Goal: Check status: Check status

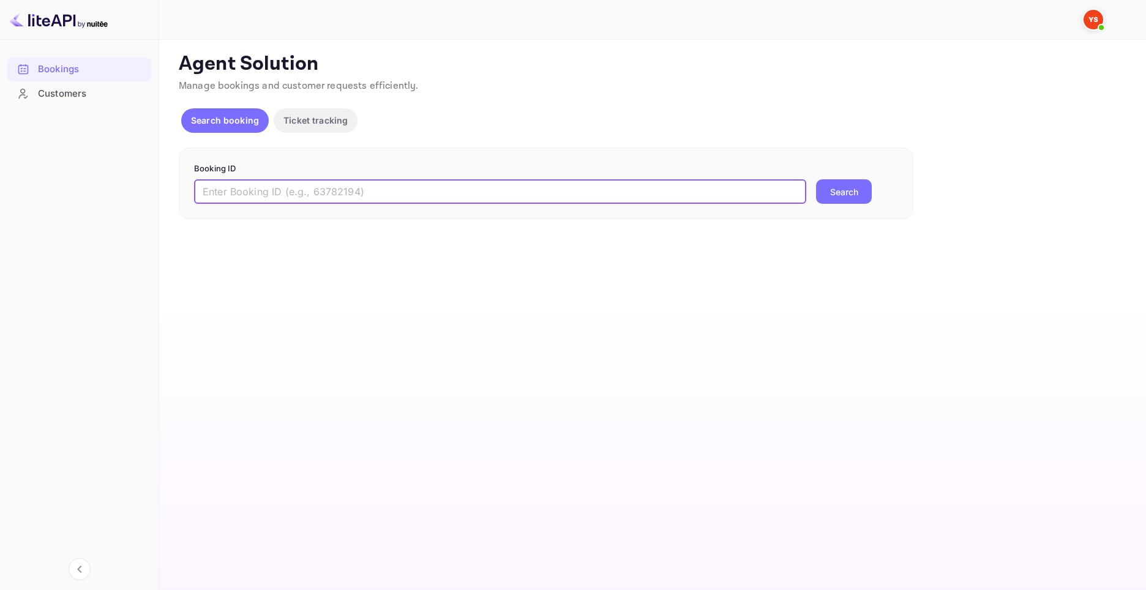
click at [466, 181] on input "text" at bounding box center [500, 191] width 612 height 24
paste input "8952612"
type input "8952612"
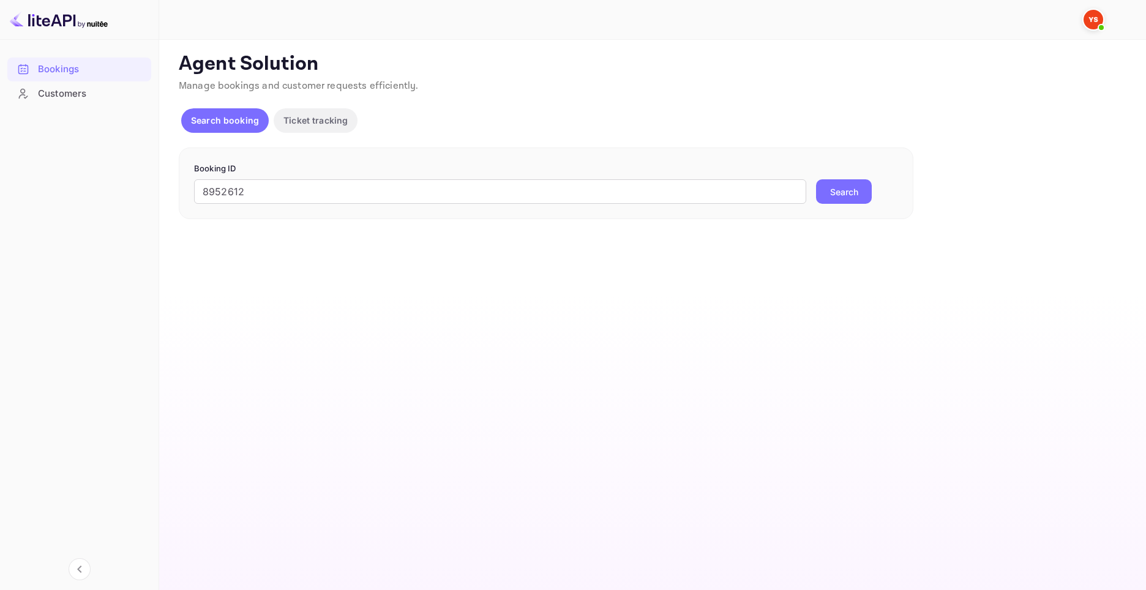
click at [854, 189] on button "Search" at bounding box center [844, 191] width 56 height 24
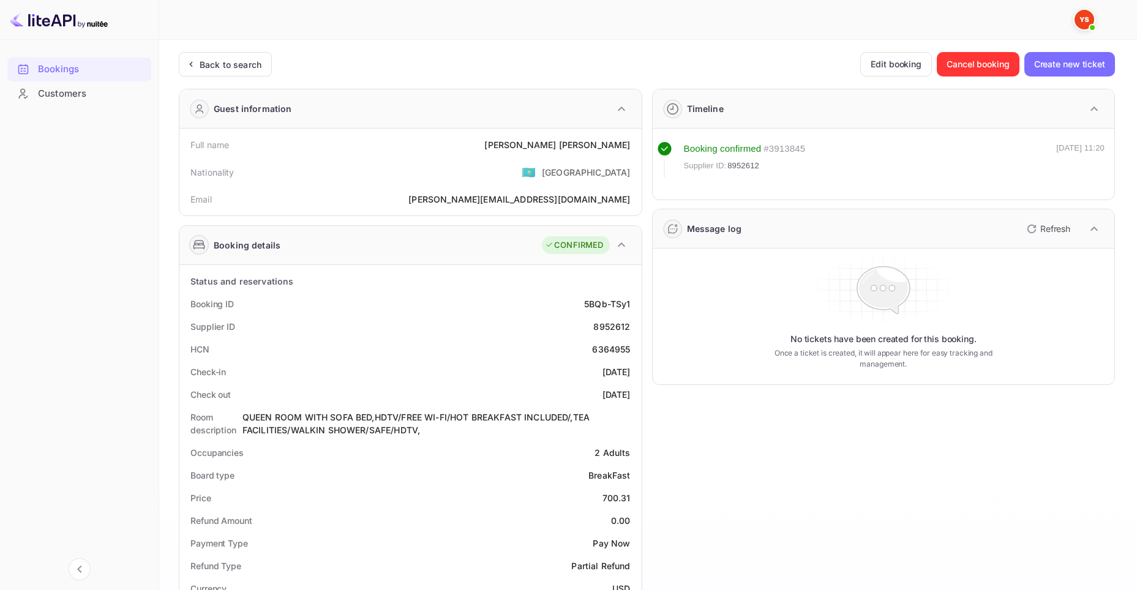
click at [89, 428] on div "Bookings Customers" at bounding box center [79, 312] width 159 height 521
click at [592, 499] on div "Price 700.31" at bounding box center [410, 498] width 452 height 23
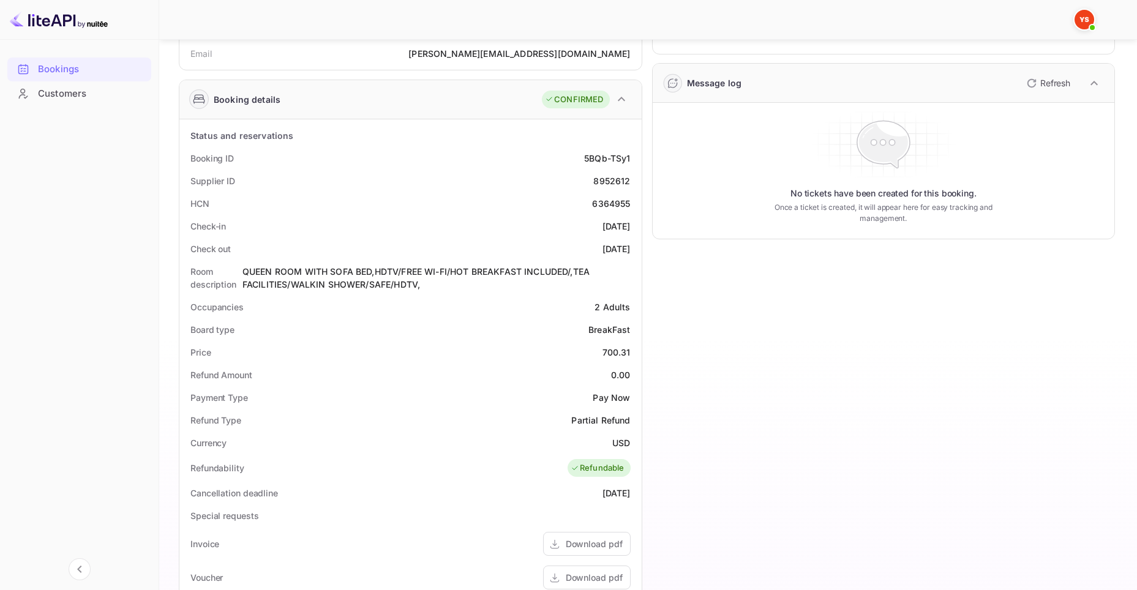
scroll to position [163, 0]
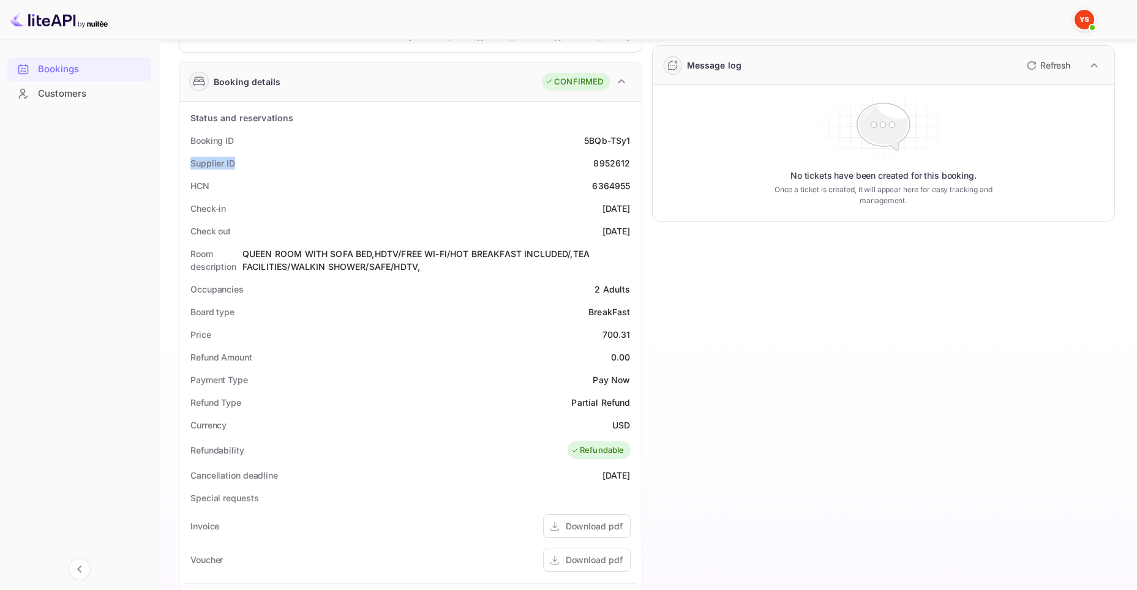
drag, startPoint x: 241, startPoint y: 160, endPoint x: 181, endPoint y: 166, distance: 61.0
click at [181, 166] on div "Status and reservations Booking ID 5BQb-TSy1 Supplier ID 8952612 HCN 6364955 Ch…" at bounding box center [410, 457] width 462 height 710
copy div "Supplier ID"
drag, startPoint x: 591, startPoint y: 161, endPoint x: 629, endPoint y: 161, distance: 37.9
click at [629, 161] on div "Supplier ID 8952612" at bounding box center [410, 163] width 452 height 23
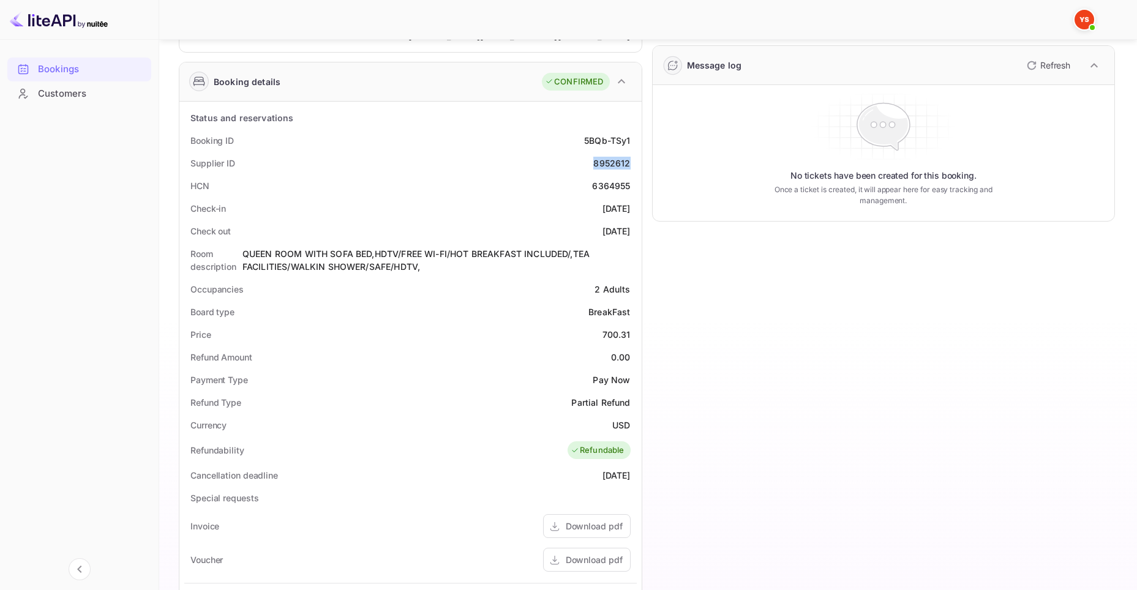
copy div "8952612"
drag, startPoint x: 190, startPoint y: 141, endPoint x: 231, endPoint y: 139, distance: 41.1
click at [231, 139] on div "Booking ID" at bounding box center [211, 140] width 43 height 13
copy div "Booking ID"
drag, startPoint x: 577, startPoint y: 141, endPoint x: 632, endPoint y: 137, distance: 54.6
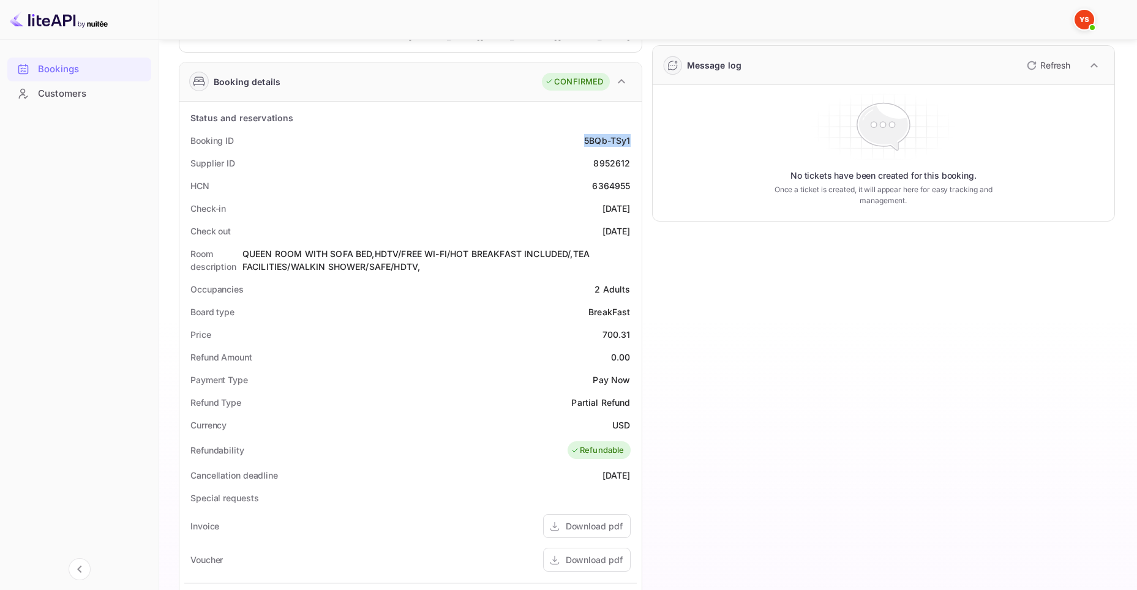
click at [632, 137] on div "Booking ID 5BQb-TSy1" at bounding box center [410, 140] width 452 height 23
copy div "5BQb-TSy1"
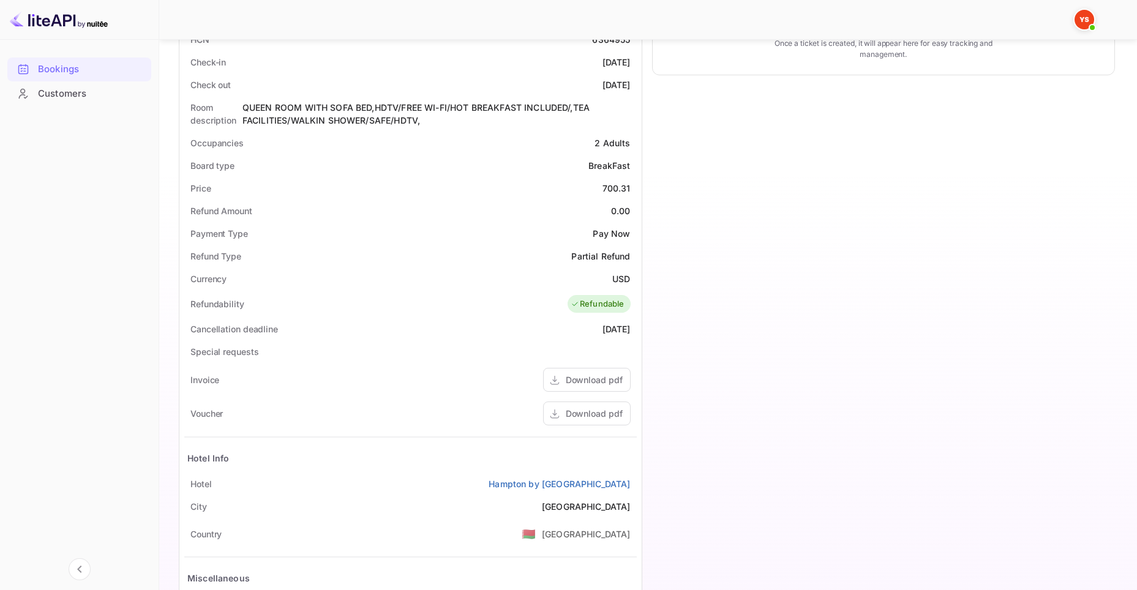
scroll to position [409, 0]
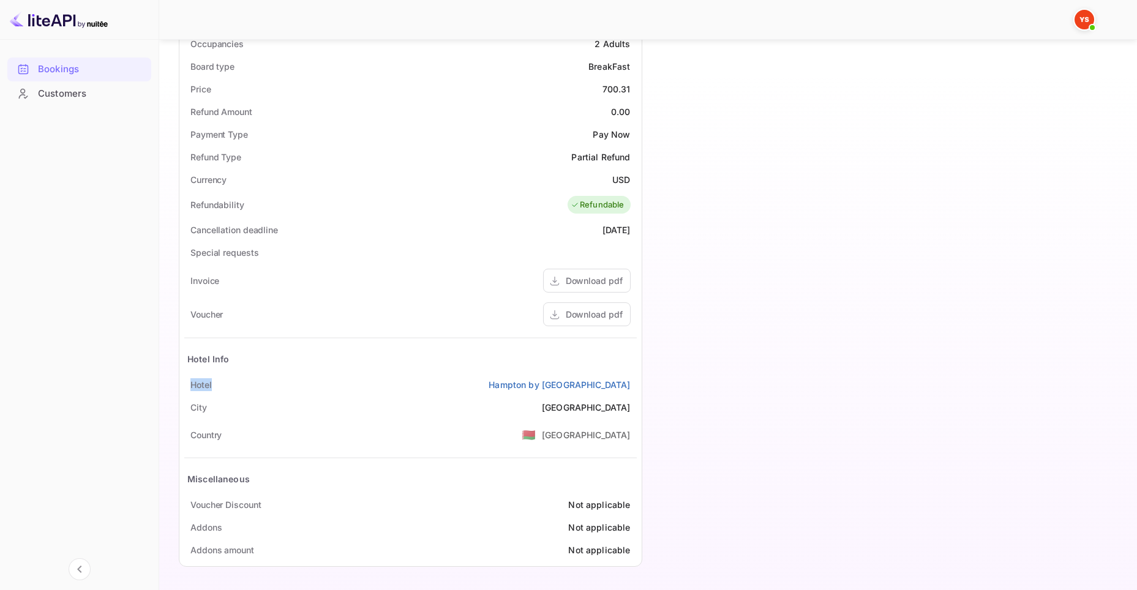
drag, startPoint x: 188, startPoint y: 384, endPoint x: 214, endPoint y: 383, distance: 26.4
click at [214, 383] on div "[GEOGRAPHIC_DATA] by [GEOGRAPHIC_DATA]" at bounding box center [410, 384] width 452 height 23
copy div "Hotel"
drag, startPoint x: 471, startPoint y: 384, endPoint x: 630, endPoint y: 384, distance: 159.1
click at [630, 384] on div "[GEOGRAPHIC_DATA] by [GEOGRAPHIC_DATA]" at bounding box center [410, 384] width 452 height 23
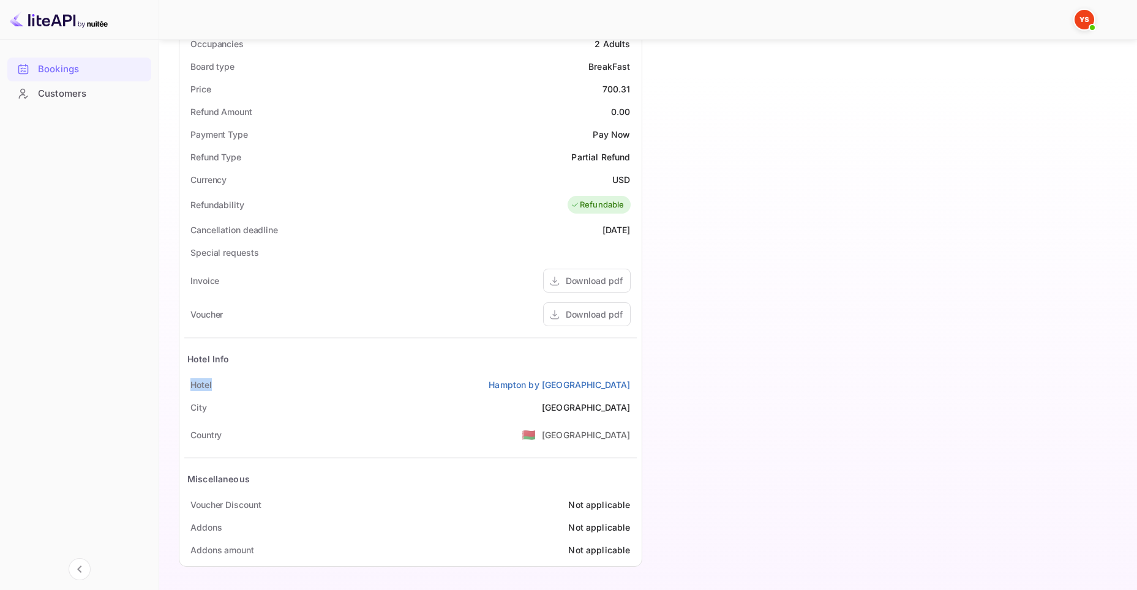
copy link "Hampton by [GEOGRAPHIC_DATA]"
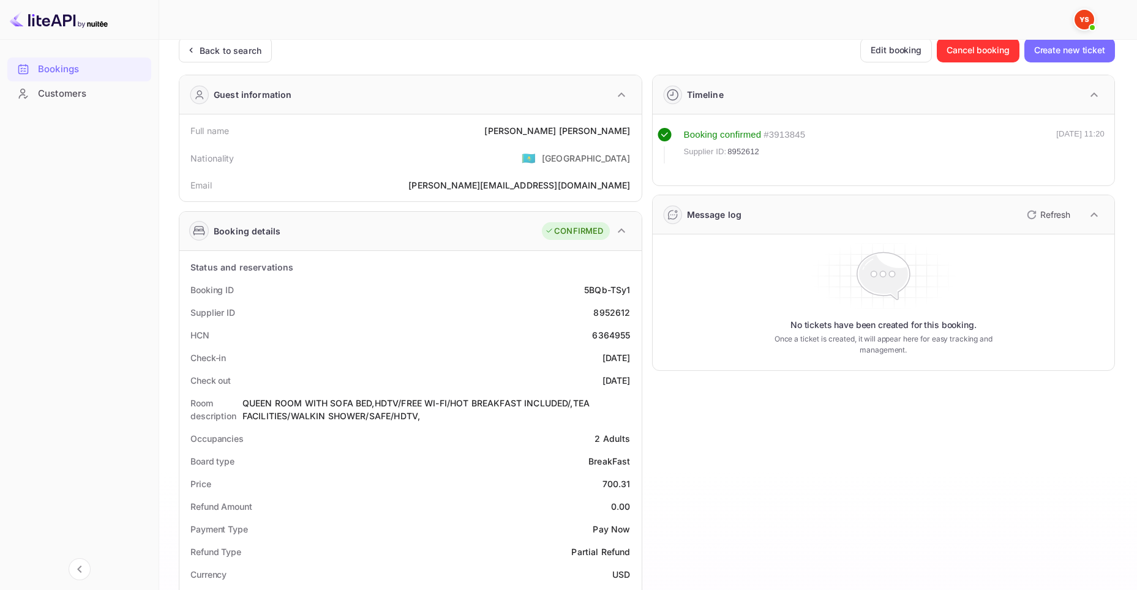
scroll to position [0, 0]
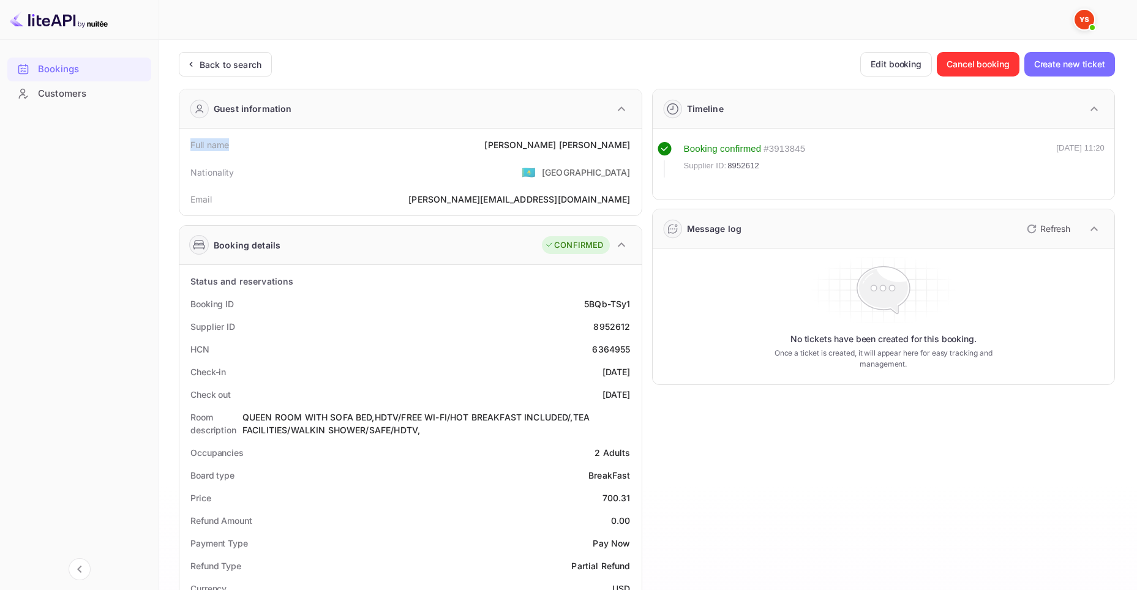
drag, startPoint x: 232, startPoint y: 149, endPoint x: 191, endPoint y: 149, distance: 41.0
click at [191, 149] on div "Full name [PERSON_NAME]" at bounding box center [410, 144] width 452 height 23
copy div "Full name"
drag, startPoint x: 518, startPoint y: 143, endPoint x: 638, endPoint y: 141, distance: 120.0
click at [638, 141] on div "Full name [PERSON_NAME] Nationality 🇰🇿 [DEMOGRAPHIC_DATA] Email [PERSON_NAME][E…" at bounding box center [410, 172] width 462 height 87
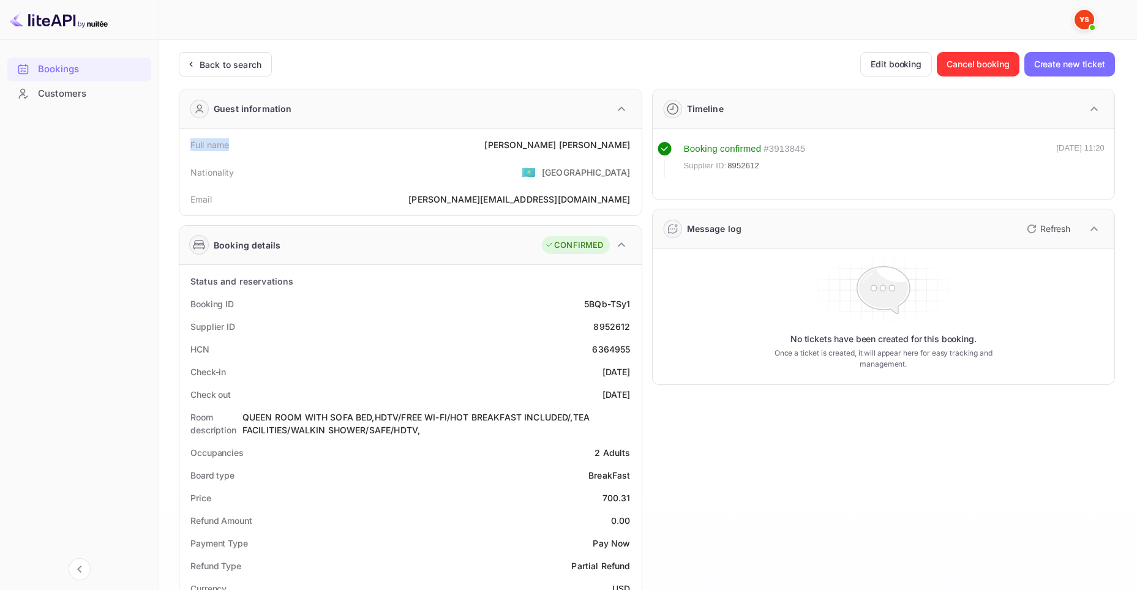
copy div "[PERSON_NAME]"
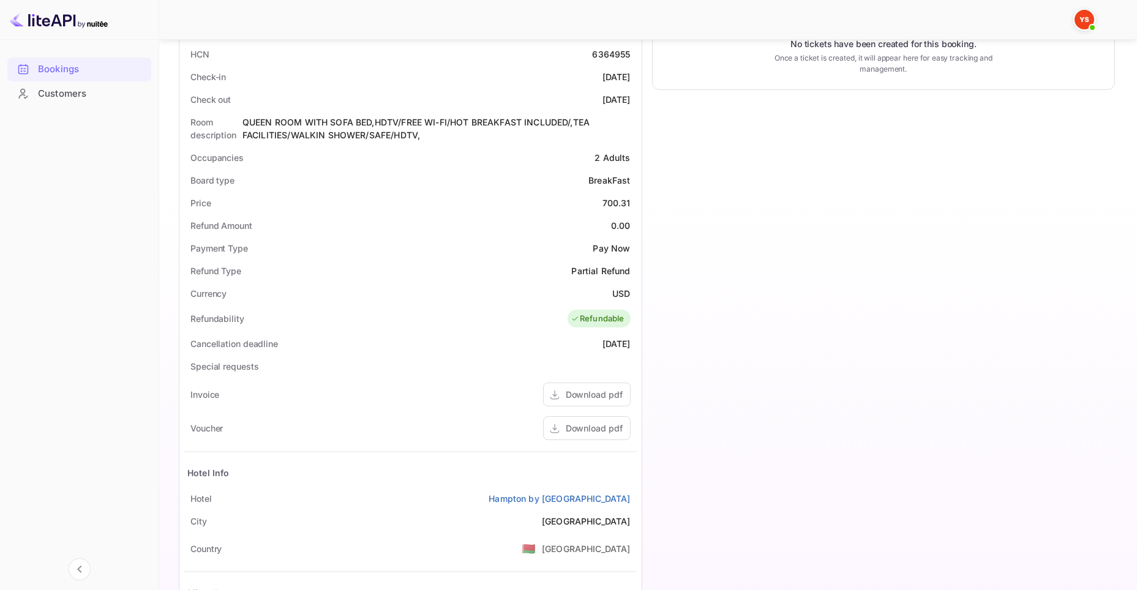
scroll to position [163, 0]
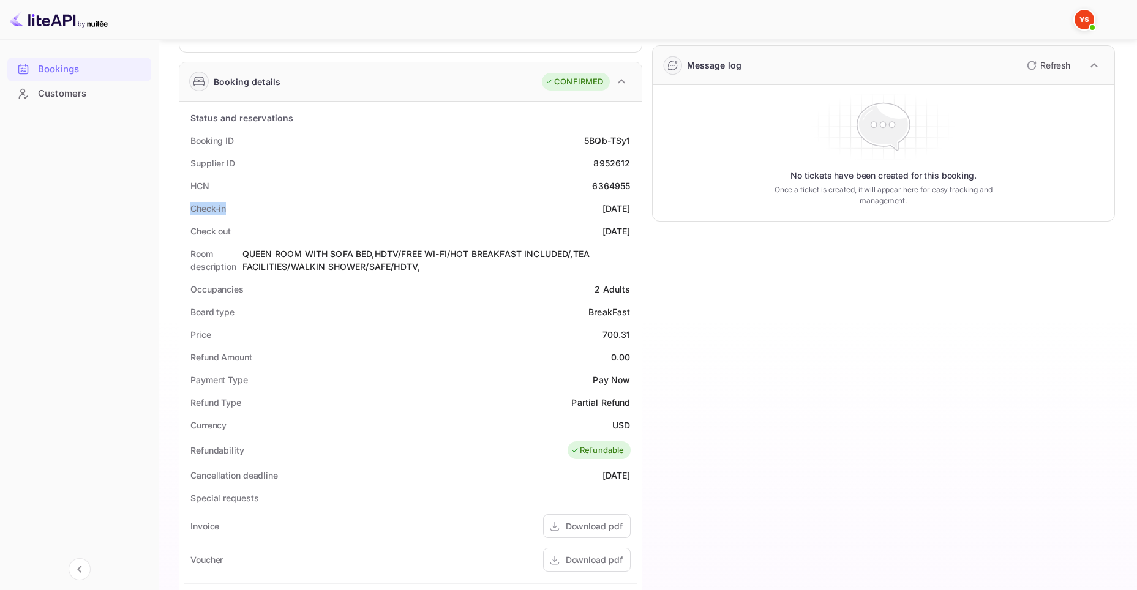
drag, startPoint x: 186, startPoint y: 205, endPoint x: 228, endPoint y: 212, distance: 42.9
click at [228, 212] on div "Check-in [DATE]" at bounding box center [410, 208] width 452 height 23
copy div "Check-in"
drag, startPoint x: 578, startPoint y: 207, endPoint x: 634, endPoint y: 206, distance: 55.1
click at [634, 206] on div "Check-in [DATE]" at bounding box center [410, 208] width 452 height 23
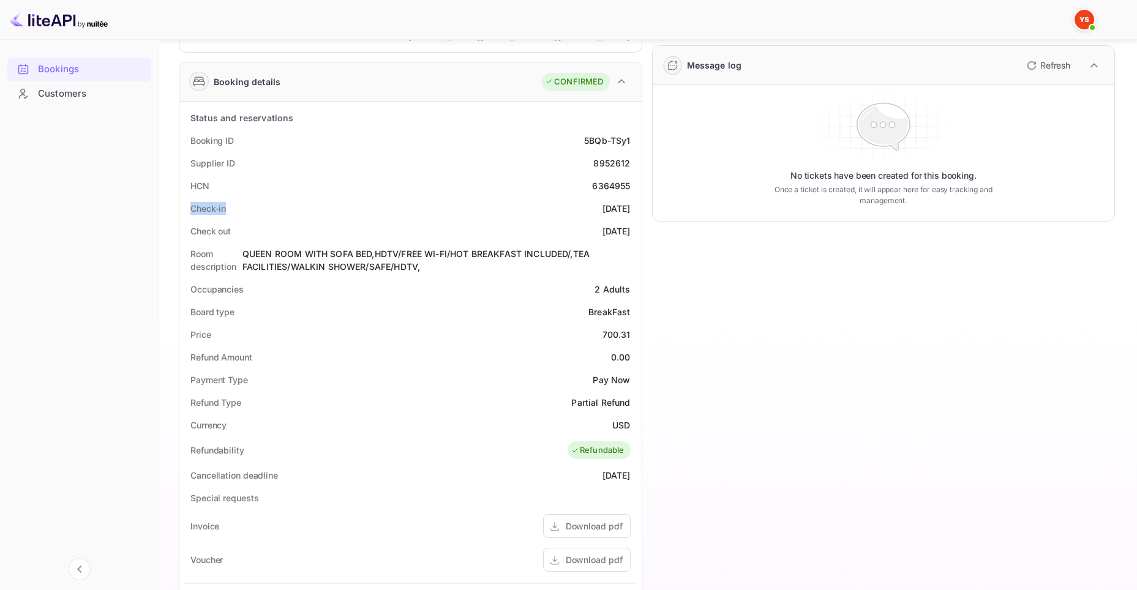
copy div "[DATE]"
drag, startPoint x: 246, startPoint y: 230, endPoint x: 189, endPoint y: 234, distance: 57.1
click at [189, 234] on div "Check out [DATE]" at bounding box center [410, 231] width 452 height 23
drag, startPoint x: 575, startPoint y: 225, endPoint x: 629, endPoint y: 228, distance: 53.3
click at [629, 228] on div "Check out [DATE]" at bounding box center [410, 231] width 452 height 23
